Goal: Task Accomplishment & Management: Manage account settings

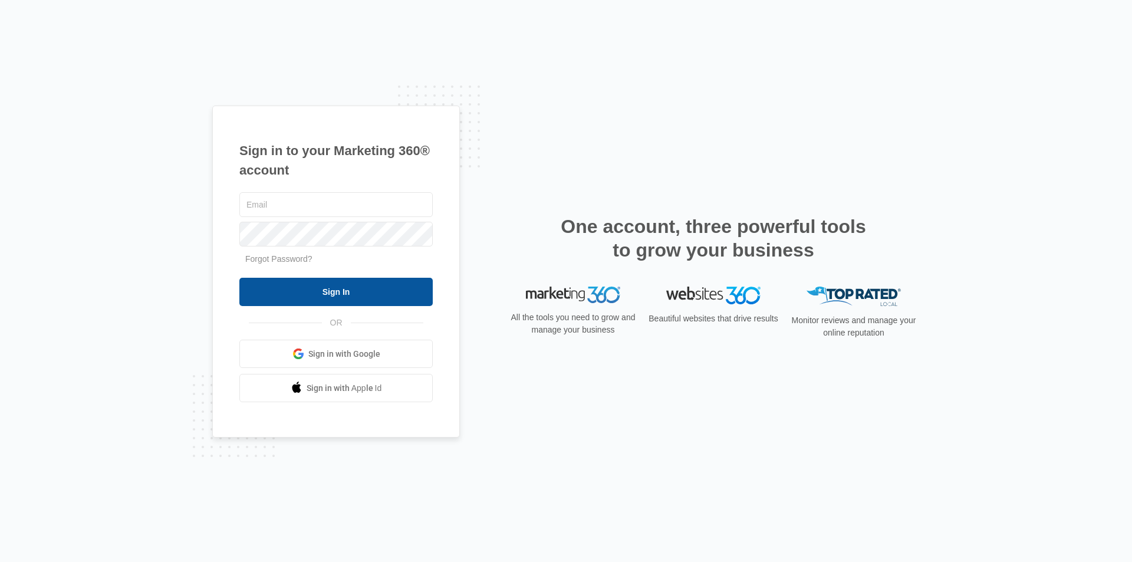
type input "[EMAIL_ADDRESS][DOMAIN_NAME]"
click at [286, 287] on input "Sign In" at bounding box center [335, 292] width 193 height 28
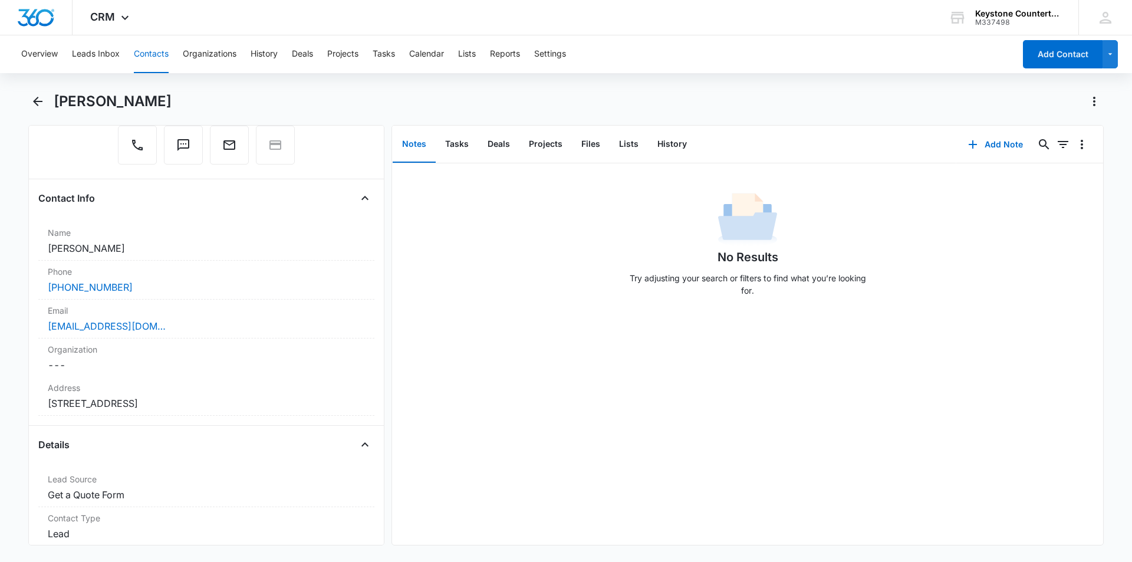
scroll to position [103, 0]
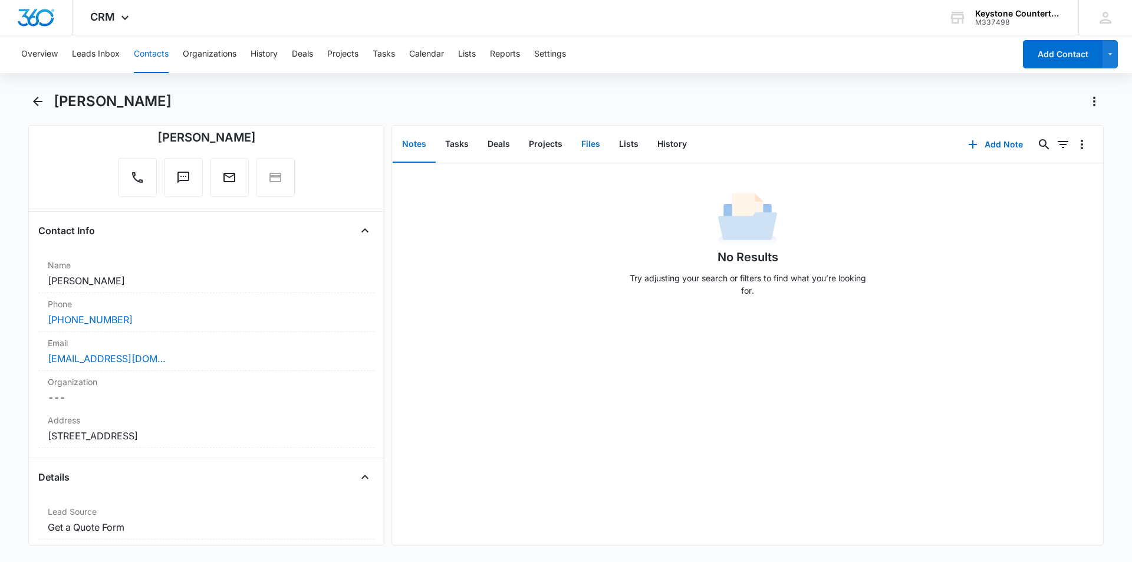
click at [596, 147] on button "Files" at bounding box center [591, 144] width 38 height 37
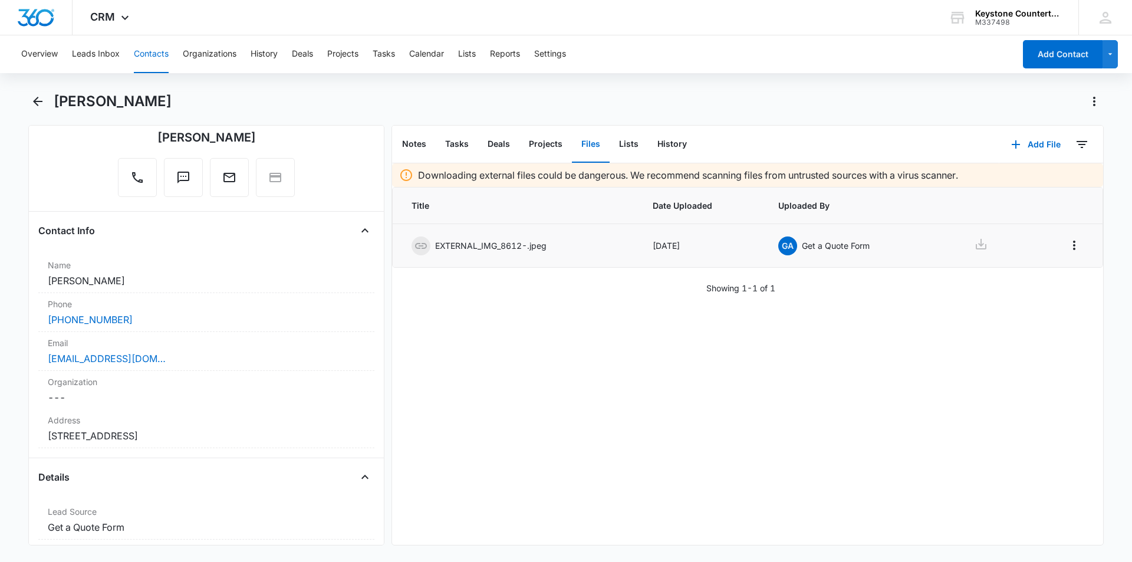
click at [517, 253] on div "EXTERNAL_IMG_8612-.jpeg" at bounding box center [516, 245] width 208 height 19
click at [976, 246] on icon at bounding box center [981, 244] width 14 height 14
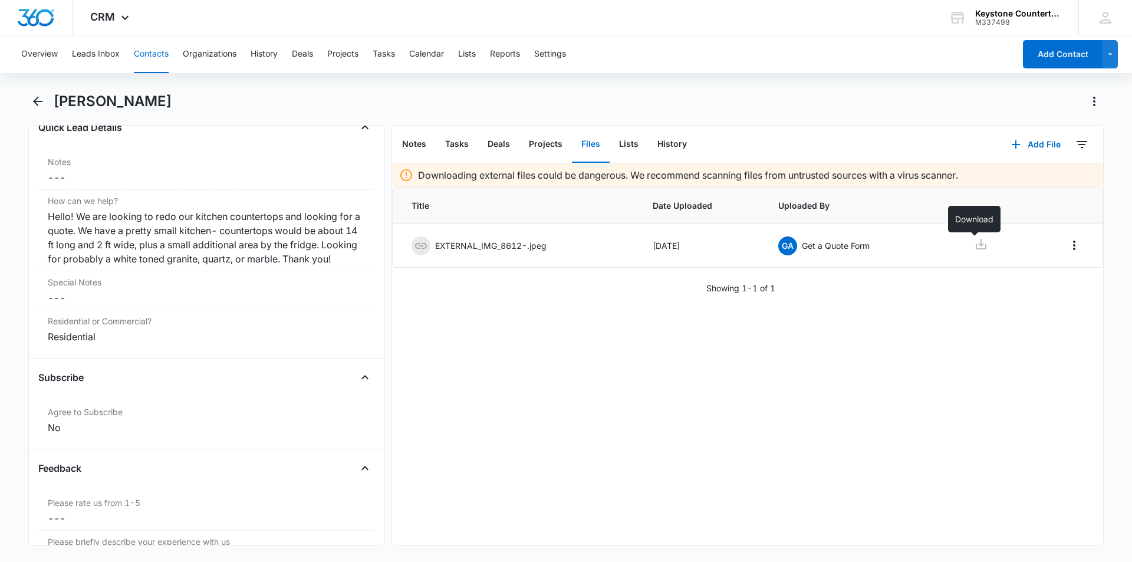
scroll to position [929, 0]
